Goal: Find specific page/section: Find specific page/section

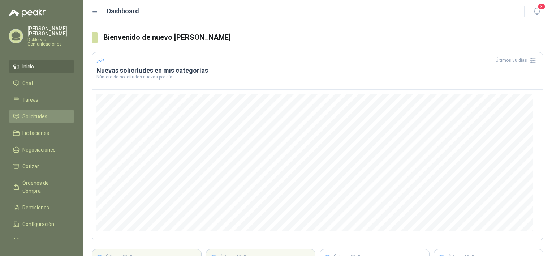
click at [32, 114] on span "Solicitudes" at bounding box center [34, 116] width 25 height 8
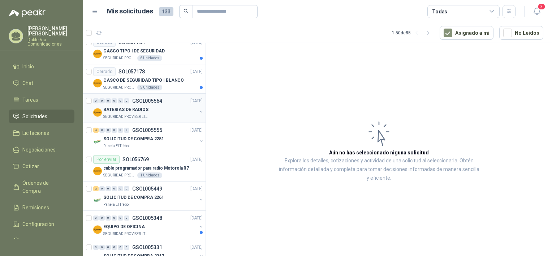
scroll to position [144, 0]
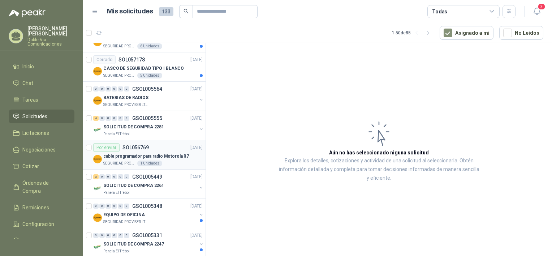
click at [135, 150] on div "Por enviar SOL056769" at bounding box center [121, 147] width 56 height 9
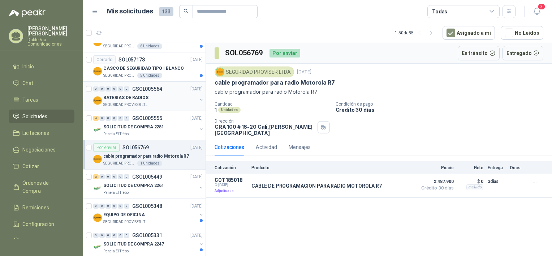
click at [118, 101] on div "BATERIAS DE RADIOS" at bounding box center [150, 97] width 94 height 9
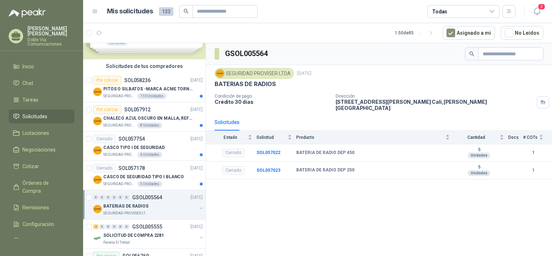
scroll to position [72, 0]
